Goal: Information Seeking & Learning: Learn about a topic

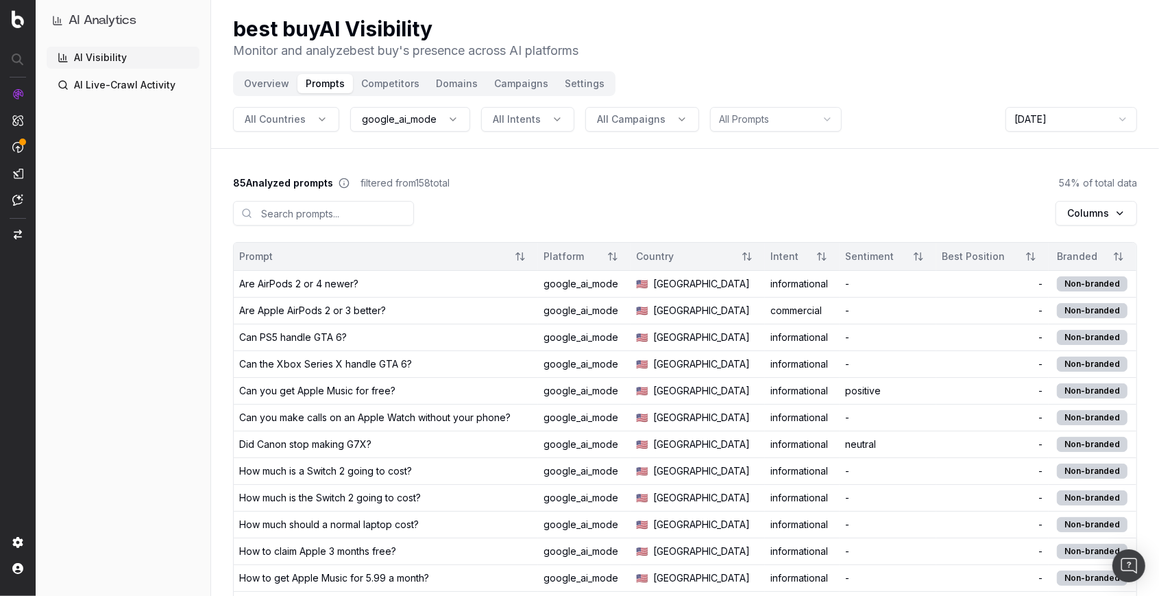
click at [93, 82] on link "AI Live-Crawl Activity" at bounding box center [123, 85] width 153 height 22
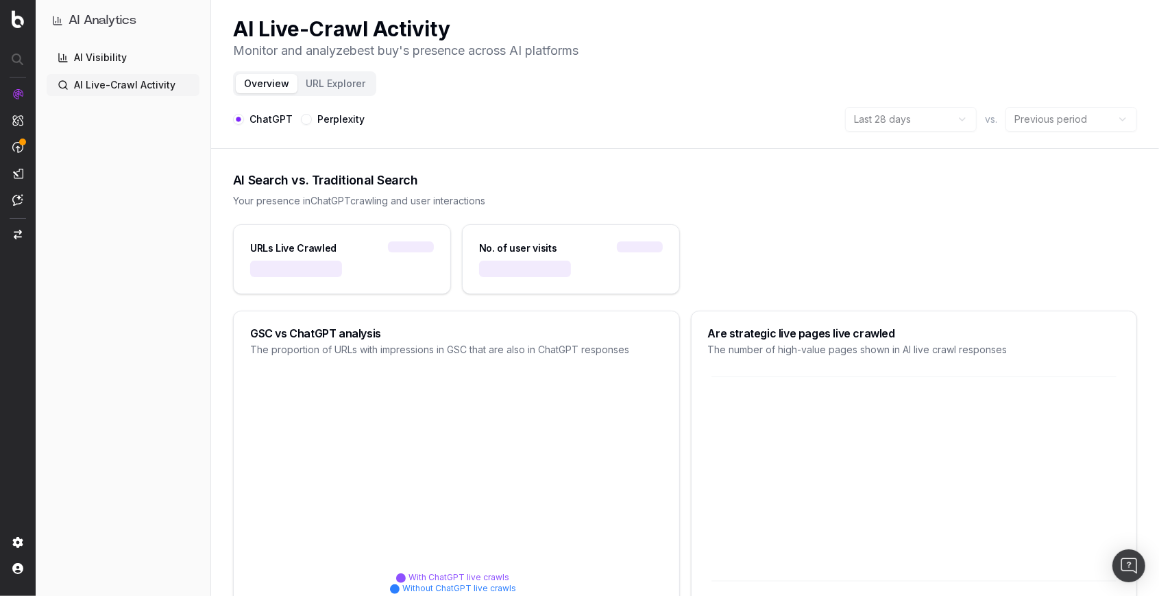
click at [93, 55] on link "AI Visibility" at bounding box center [123, 58] width 153 height 22
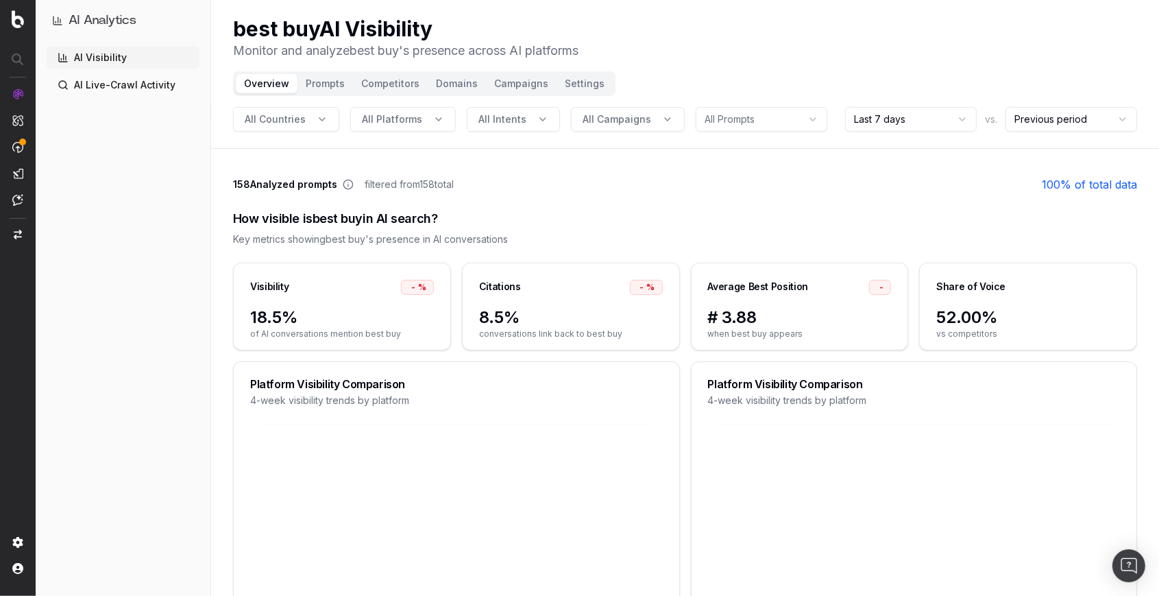
click at [97, 83] on link "AI Live-Crawl Activity" at bounding box center [123, 85] width 153 height 22
